Goal: Task Accomplishment & Management: Use online tool/utility

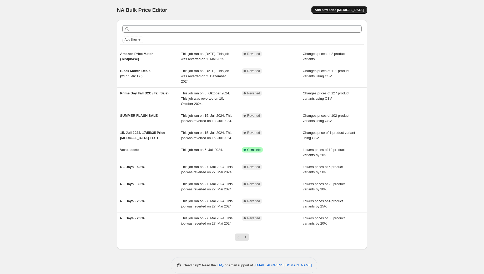
click at [336, 7] on button "Add new price [MEDICAL_DATA]" at bounding box center [338, 9] width 55 height 7
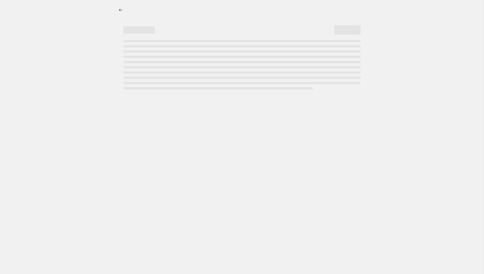
select select "percentage"
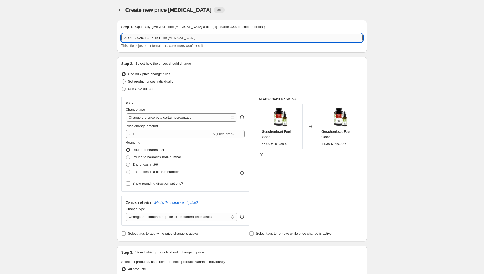
click at [157, 37] on input "2. Okt. 2025, 13:46:45 Price change job" at bounding box center [242, 38] width 242 height 8
click at [165, 36] on input "2. Okt. 2025, 13:46:45 Price change job" at bounding box center [242, 38] width 242 height 8
click at [161, 39] on input "2. Okt. 2025, 13:46:45 Price change job" at bounding box center [242, 38] width 242 height 8
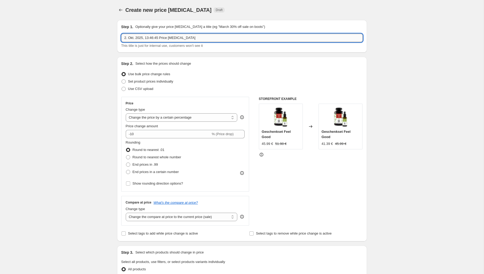
click at [186, 38] on input "2. Okt. 2025, 13:46:45 Price change job" at bounding box center [242, 38] width 242 height 8
drag, startPoint x: 77, startPoint y: 74, endPoint x: 81, endPoint y: 77, distance: 5.3
click at [77, 74] on div "Create new price change job. This page is ready Create new price change job Dra…" at bounding box center [242, 263] width 484 height 527
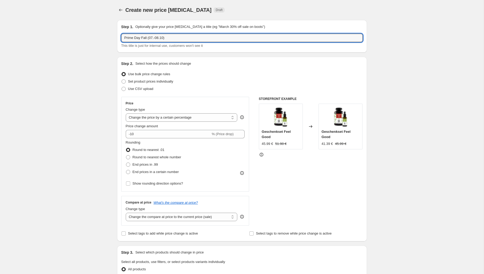
drag, startPoint x: 147, startPoint y: 38, endPoint x: 150, endPoint y: 43, distance: 5.3
click at [148, 39] on input "Prime Day Fall (07.-08.10)" at bounding box center [242, 38] width 242 height 8
type input "Prime Day Fall - Price match (07.-08.10)"
click at [63, 71] on div "Create new price change job. This page is ready Create new price change job Dra…" at bounding box center [242, 263] width 484 height 527
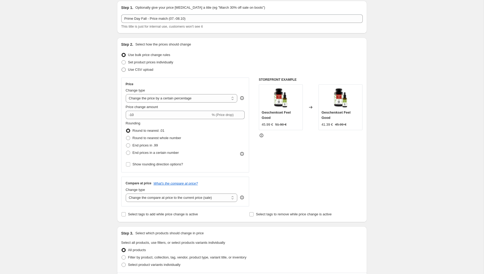
scroll to position [26, 0]
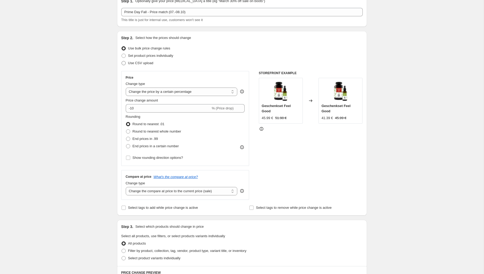
click at [145, 61] on span "Use CSV upload" at bounding box center [140, 63] width 25 height 5
click at [122, 61] on input "Use CSV upload" at bounding box center [122, 61] width 0 height 0
radio input "true"
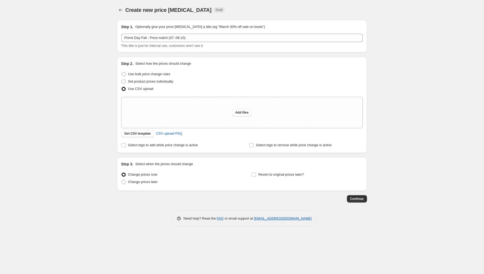
scroll to position [0, 0]
click at [143, 134] on span "Get CSV template" at bounding box center [137, 134] width 27 height 4
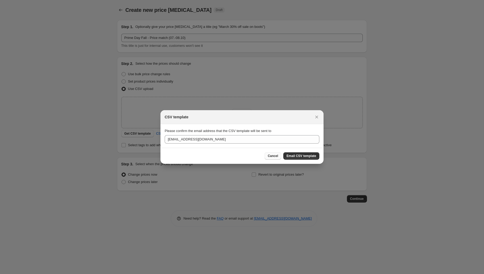
click at [272, 154] on span "Cancel" at bounding box center [273, 156] width 10 height 4
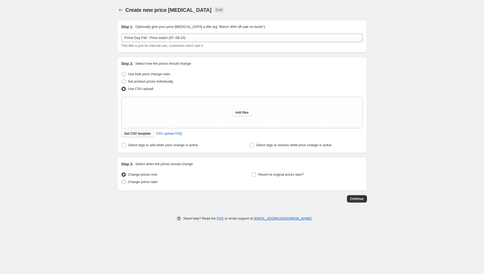
click at [146, 133] on span "Get CSV template" at bounding box center [137, 134] width 27 height 4
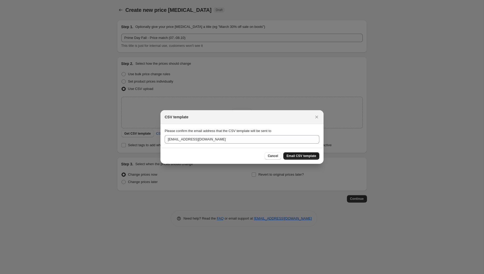
click at [294, 157] on span "Email CSV template" at bounding box center [301, 156] width 30 height 4
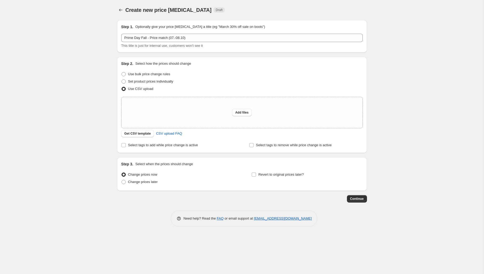
click at [82, 26] on div "Create new price change job. This page is ready Create new price change job Dra…" at bounding box center [242, 137] width 484 height 274
drag, startPoint x: 400, startPoint y: 10, endPoint x: 153, endPoint y: 127, distance: 273.0
click at [399, 10] on div "Create new price change job. This page is ready Create new price change job Dra…" at bounding box center [242, 137] width 484 height 274
click at [154, 181] on span "Change prices later" at bounding box center [143, 182] width 30 height 4
click at [253, 174] on input "Revert to original prices later?" at bounding box center [254, 175] width 4 height 4
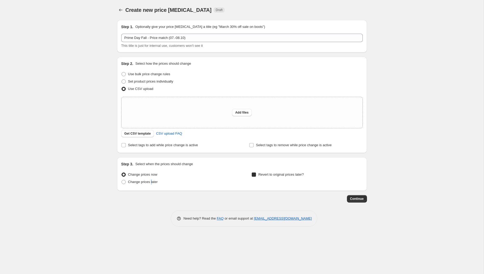
checkbox input "true"
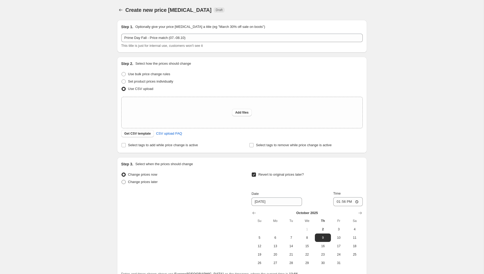
click at [139, 184] on label "Change prices later" at bounding box center [139, 181] width 37 height 7
click at [122, 180] on input "Change prices later" at bounding box center [122, 180] width 0 height 0
radio input "true"
click at [139, 183] on span "Change prices later" at bounding box center [143, 182] width 30 height 4
click at [122, 180] on input "Change prices later" at bounding box center [122, 180] width 0 height 0
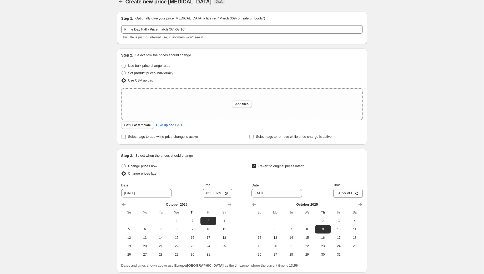
scroll to position [8, 0]
click at [186, 135] on span "Select tags to add while price change is active" at bounding box center [163, 137] width 70 height 4
click at [126, 135] on input "Select tags to add while price change is active" at bounding box center [124, 137] width 4 height 4
checkbox input "true"
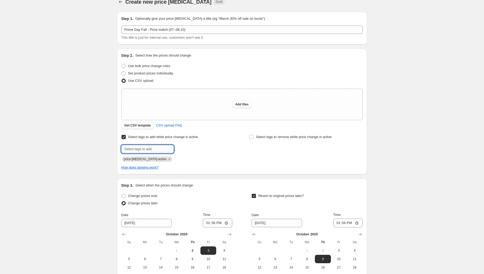
click at [168, 148] on input "text" at bounding box center [147, 149] width 53 height 8
click at [167, 159] on icon "Remove price-change-job-active" at bounding box center [169, 159] width 5 height 5
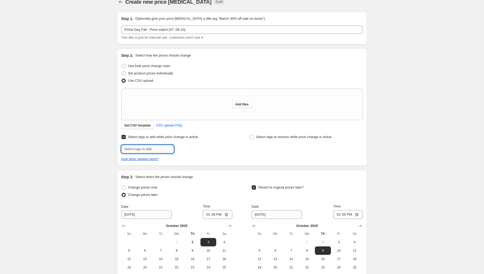
click at [157, 150] on input "text" at bounding box center [147, 149] width 53 height 8
type input "Prime-Day-2025-10"
click at [203, 149] on span "Prime-Day-20..." at bounding box center [196, 149] width 23 height 4
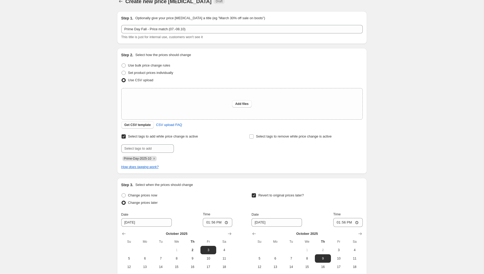
click at [394, 136] on div "Create new price change job. This page is ready Create new price change job Dra…" at bounding box center [242, 168] width 484 height 354
click at [269, 138] on span "Select tags to remove while price change is active" at bounding box center [294, 136] width 76 height 4
click at [254, 138] on input "Select tags to remove while price change is active" at bounding box center [251, 136] width 4 height 4
click at [274, 135] on span "Select tags to remove while price change is active" at bounding box center [294, 136] width 76 height 4
click at [254, 135] on input "Select tags to remove while price change is active" at bounding box center [251, 136] width 4 height 4
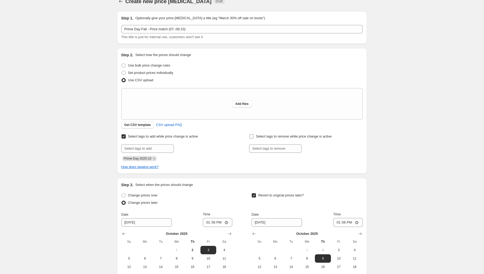
checkbox input "false"
drag, startPoint x: 386, startPoint y: 120, endPoint x: 377, endPoint y: 123, distance: 9.7
click at [386, 120] on div "Create new price change job. This page is ready Create new price change job Dra…" at bounding box center [242, 168] width 484 height 354
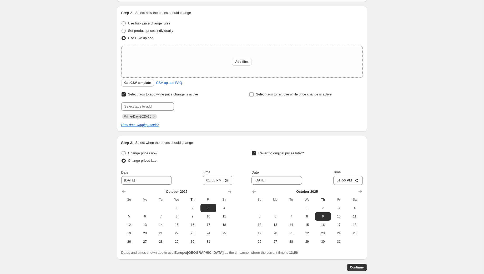
scroll to position [61, 0]
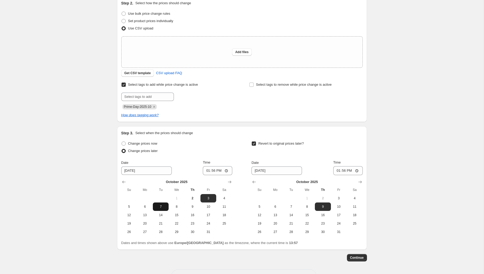
click at [158, 207] on span "7" at bounding box center [161, 207] width 12 height 4
type input "10/7/2025"
click at [212, 173] on input "13:56" at bounding box center [217, 170] width 29 height 9
type input "00:00"
click at [281, 173] on input "10/9/2025" at bounding box center [277, 171] width 51 height 8
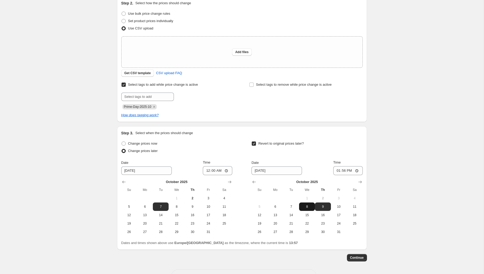
click at [309, 208] on span "8" at bounding box center [307, 207] width 12 height 4
drag, startPoint x: 320, startPoint y: 207, endPoint x: 348, endPoint y: 179, distance: 39.3
click at [322, 206] on span "9" at bounding box center [323, 207] width 12 height 4
type input "10/9/2025"
click at [349, 171] on input "13:56" at bounding box center [347, 170] width 29 height 9
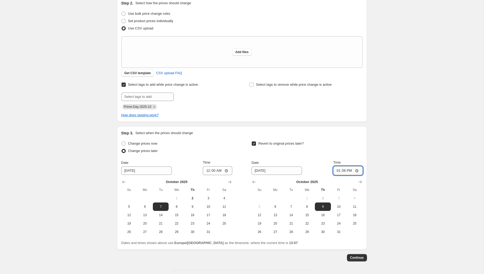
click at [342, 170] on input "13:56" at bounding box center [347, 170] width 29 height 9
click at [350, 170] on input "00:56" at bounding box center [347, 170] width 29 height 9
type input "00:00"
click at [374, 147] on div "Create new price change job. This page is ready Create new price change job Dra…" at bounding box center [242, 116] width 484 height 354
click at [419, 93] on div "Create new price change job. This page is ready Create new price change job Dra…" at bounding box center [242, 116] width 484 height 354
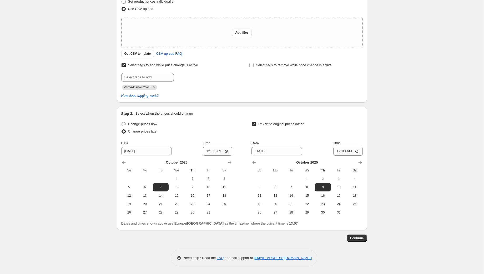
scroll to position [0, 0]
